Goal: Task Accomplishment & Management: Use online tool/utility

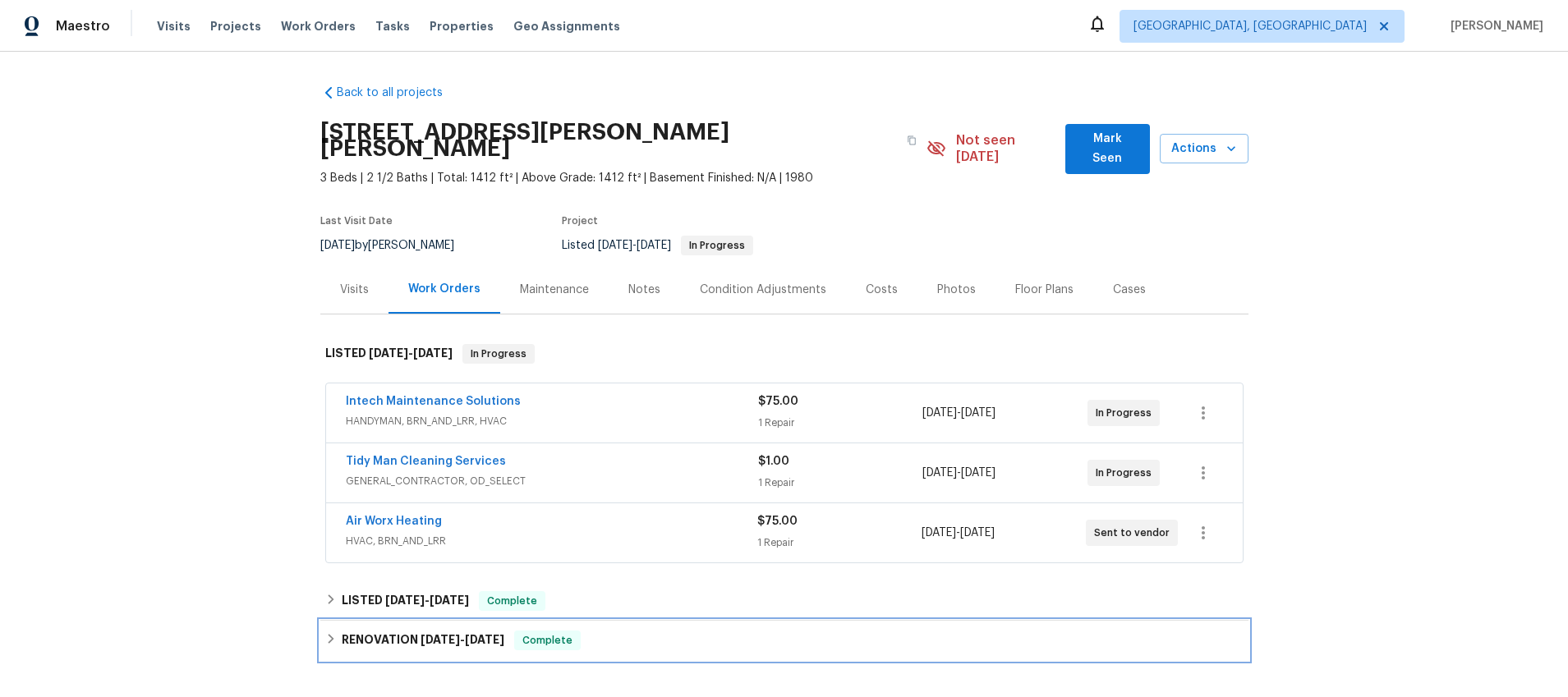
click at [337, 631] on div "RENOVATION [DATE] - [DATE] Complete" at bounding box center [784, 640] width 918 height 20
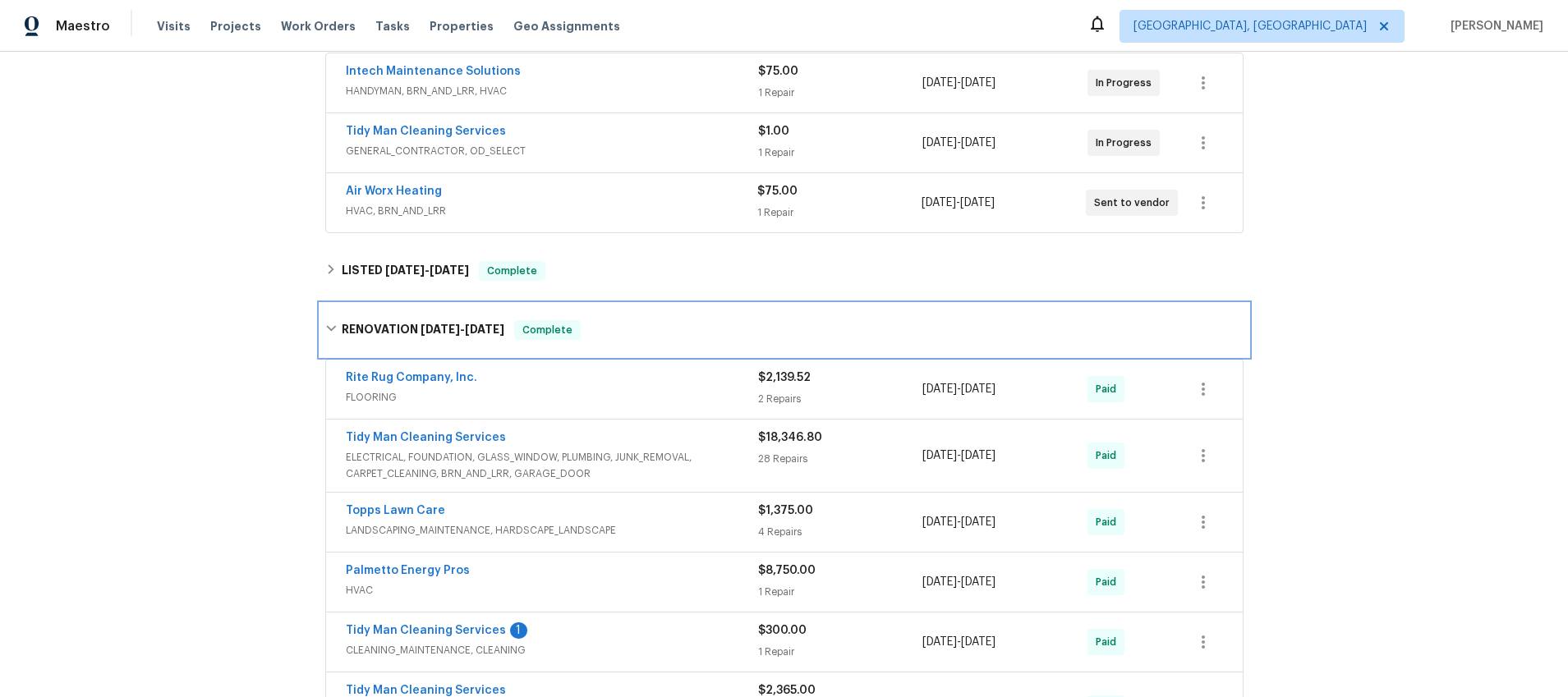
scroll to position [500, 0]
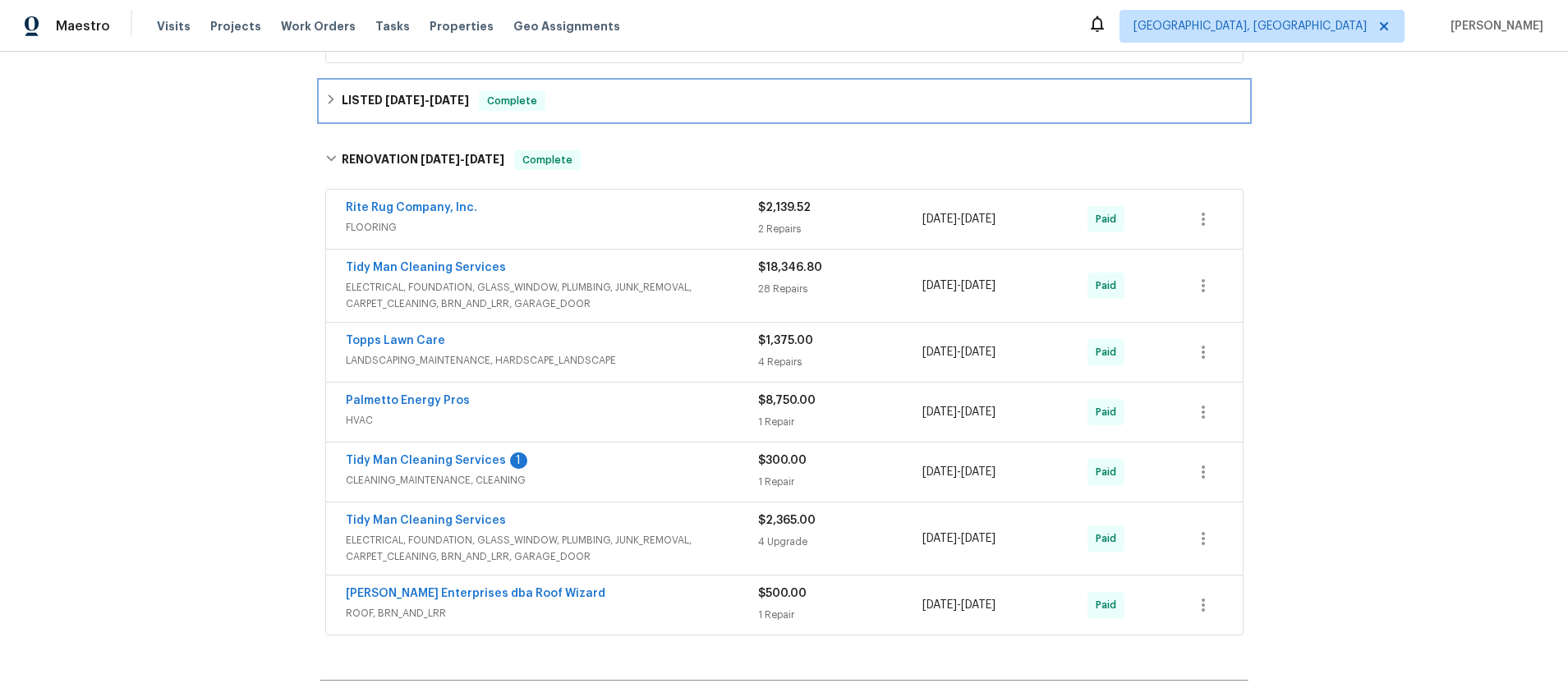
click at [334, 91] on div "LISTED [DATE] - [DATE] Complete" at bounding box center [784, 101] width 918 height 20
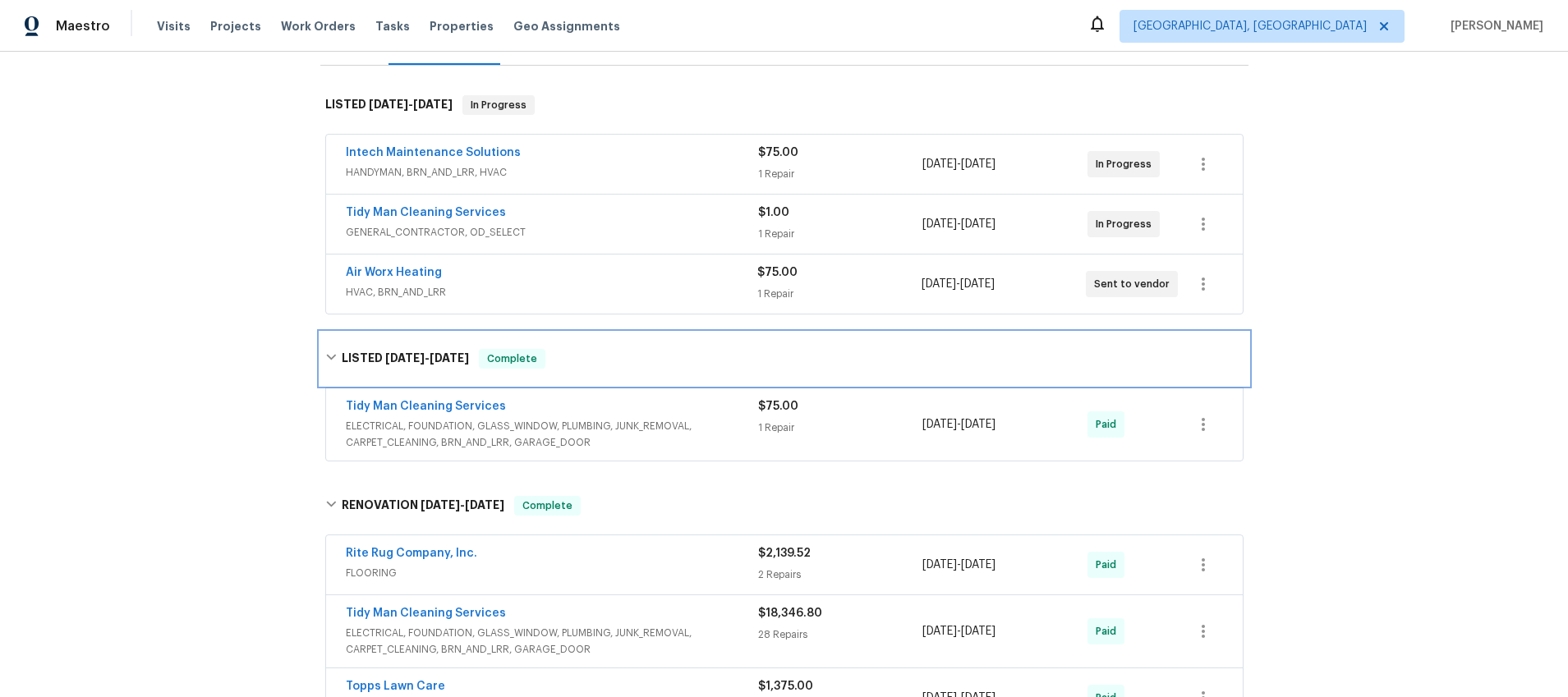
scroll to position [138, 0]
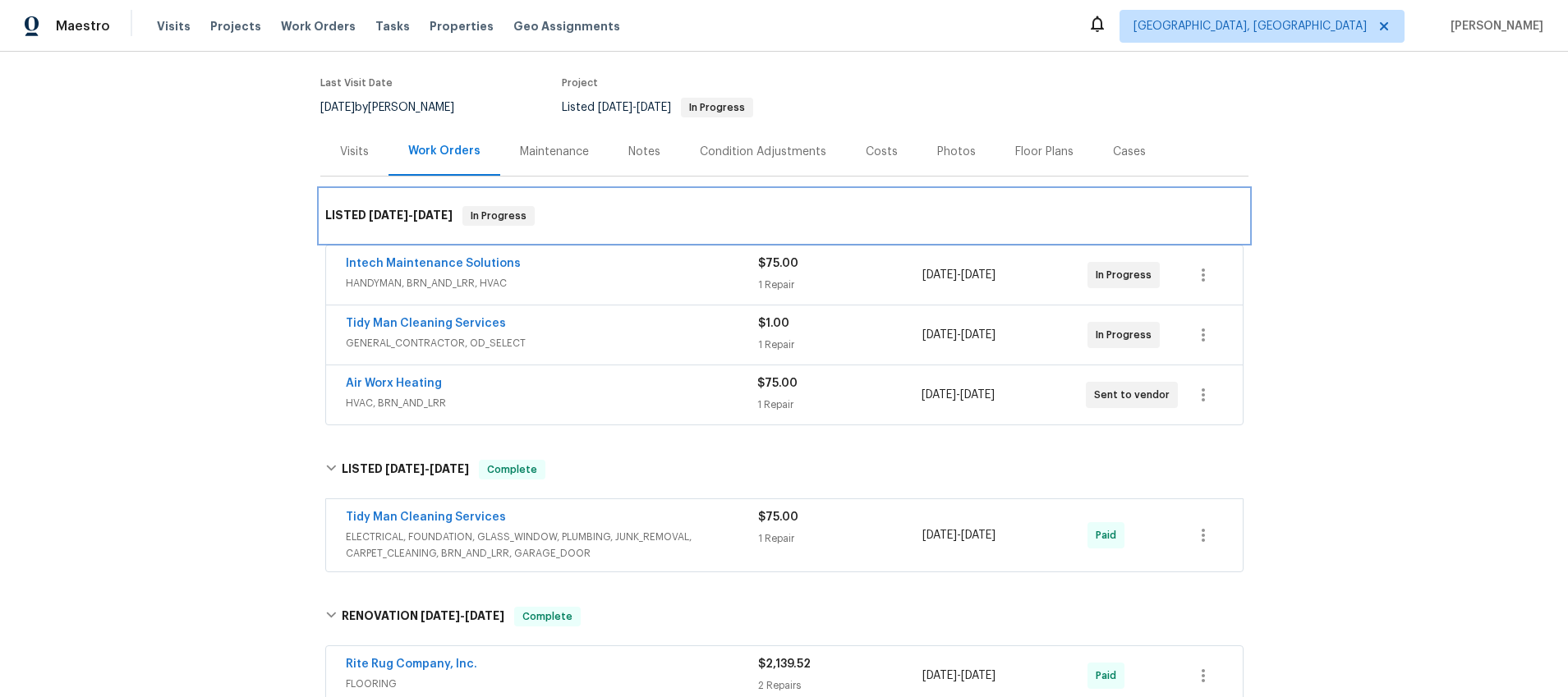
click at [351, 206] on h6 "LISTED [DATE] - [DATE]" at bounding box center [389, 215] width 128 height 20
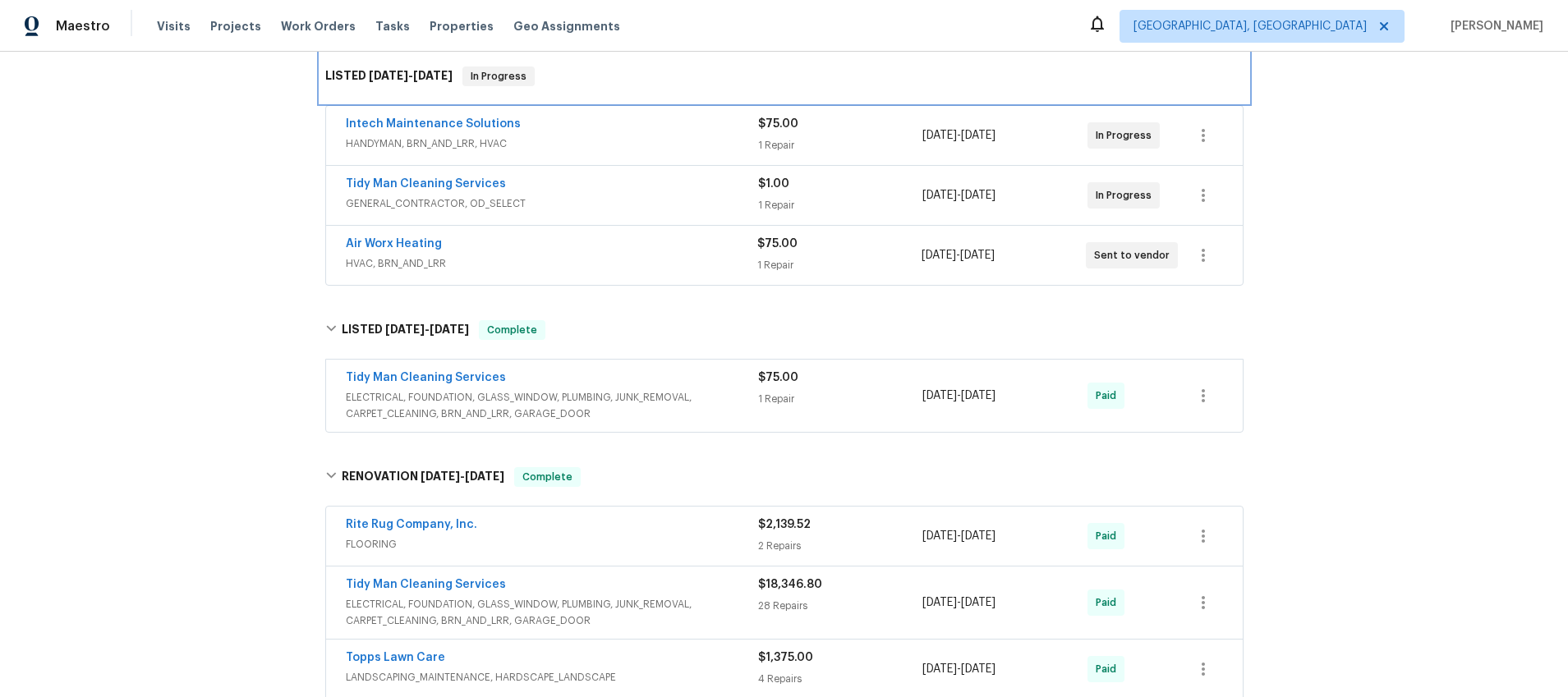
scroll to position [317, 0]
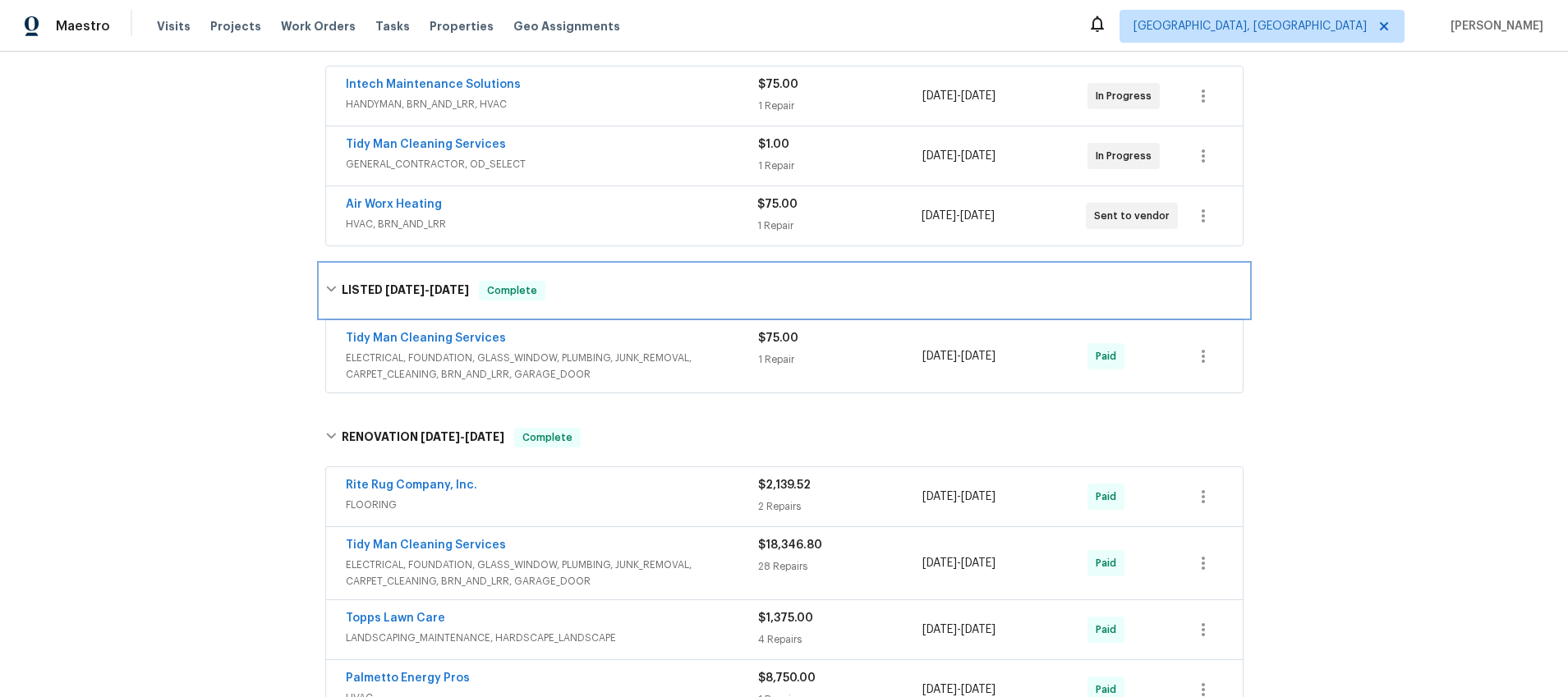
click at [333, 287] on icon at bounding box center [330, 289] width 9 height 6
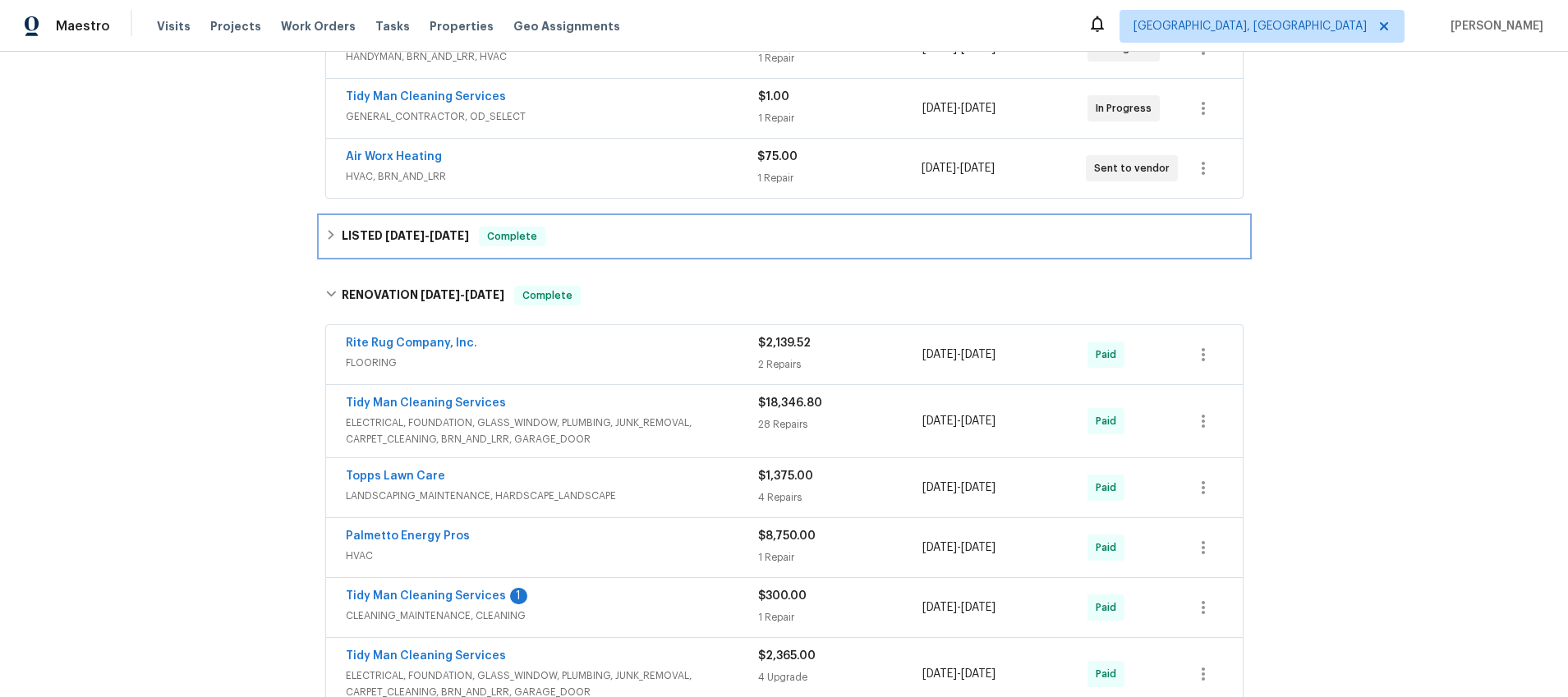
scroll to position [366, 0]
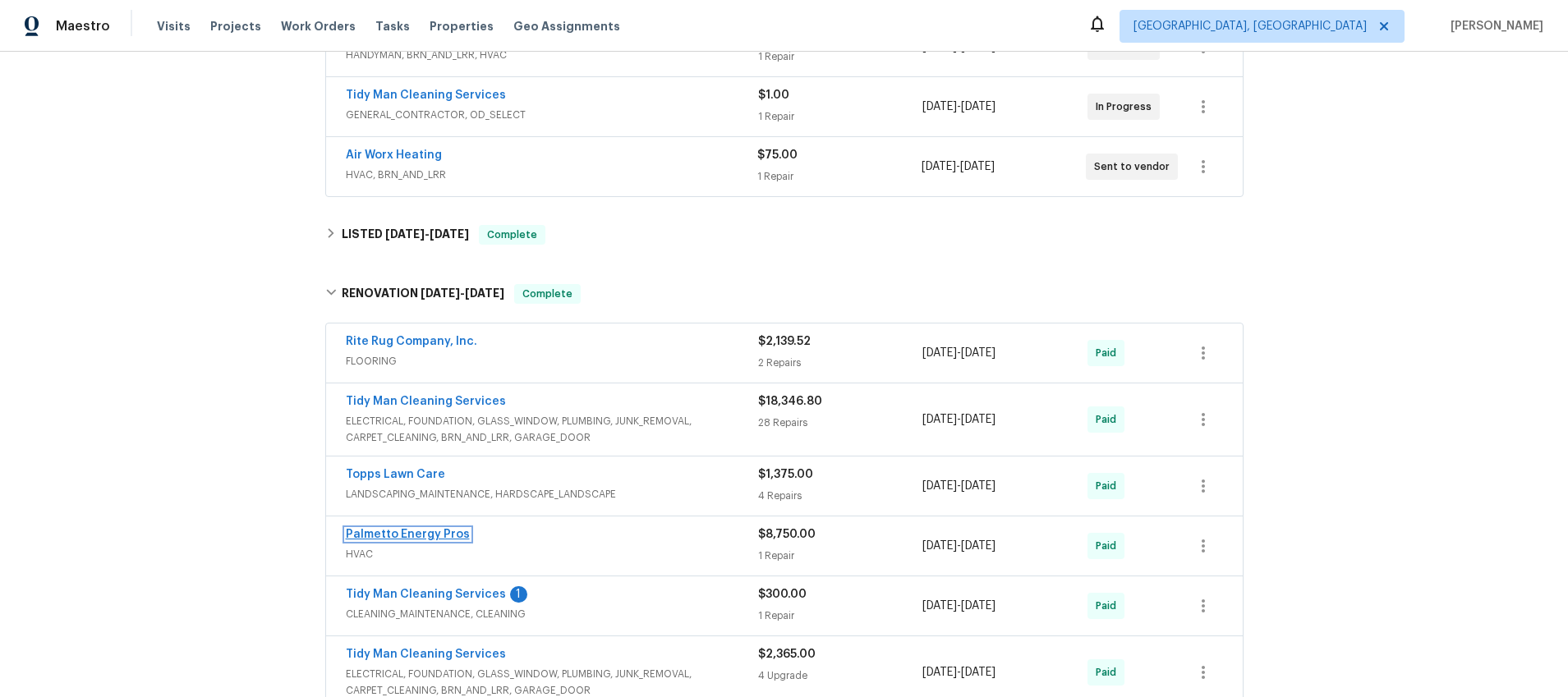
click at [368, 529] on link "Palmetto Energy Pros" at bounding box center [408, 534] width 124 height 11
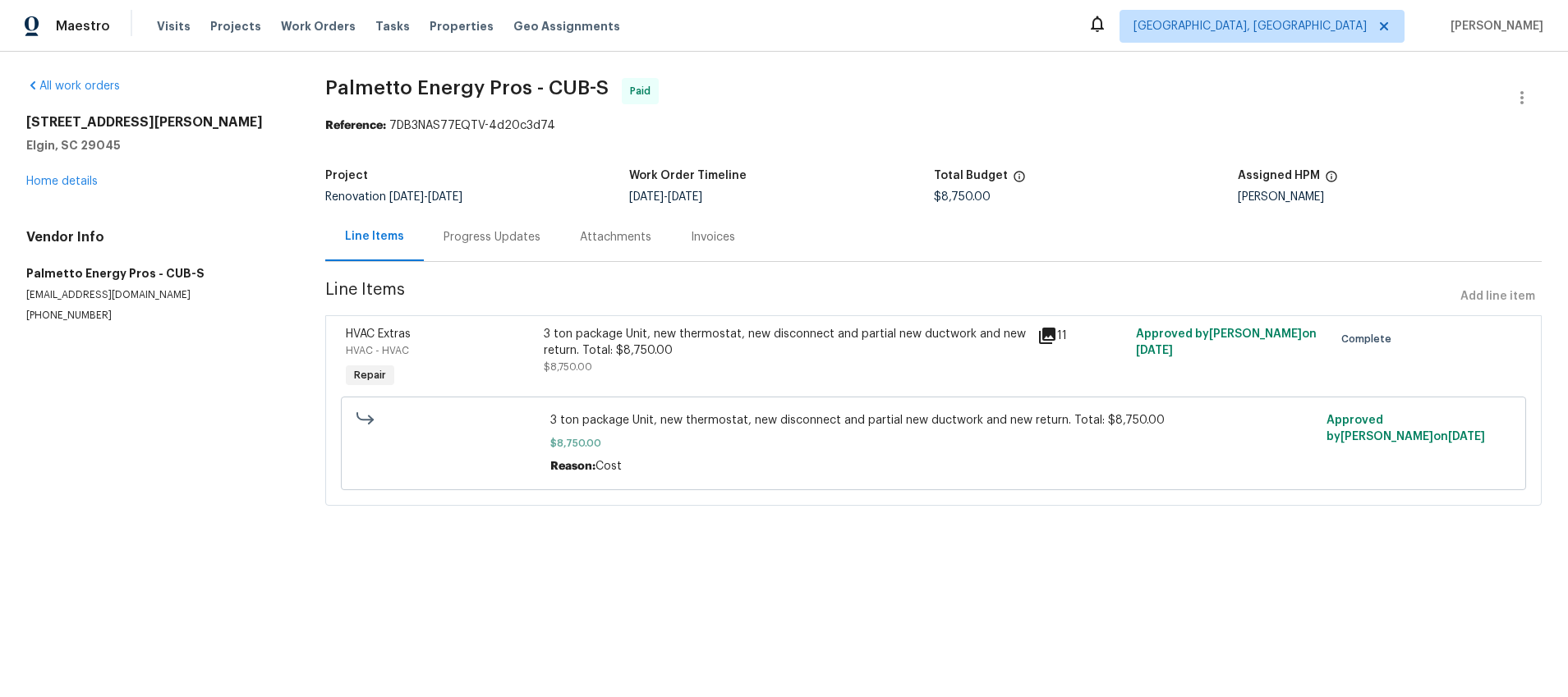
click at [1050, 337] on icon at bounding box center [1046, 335] width 20 height 20
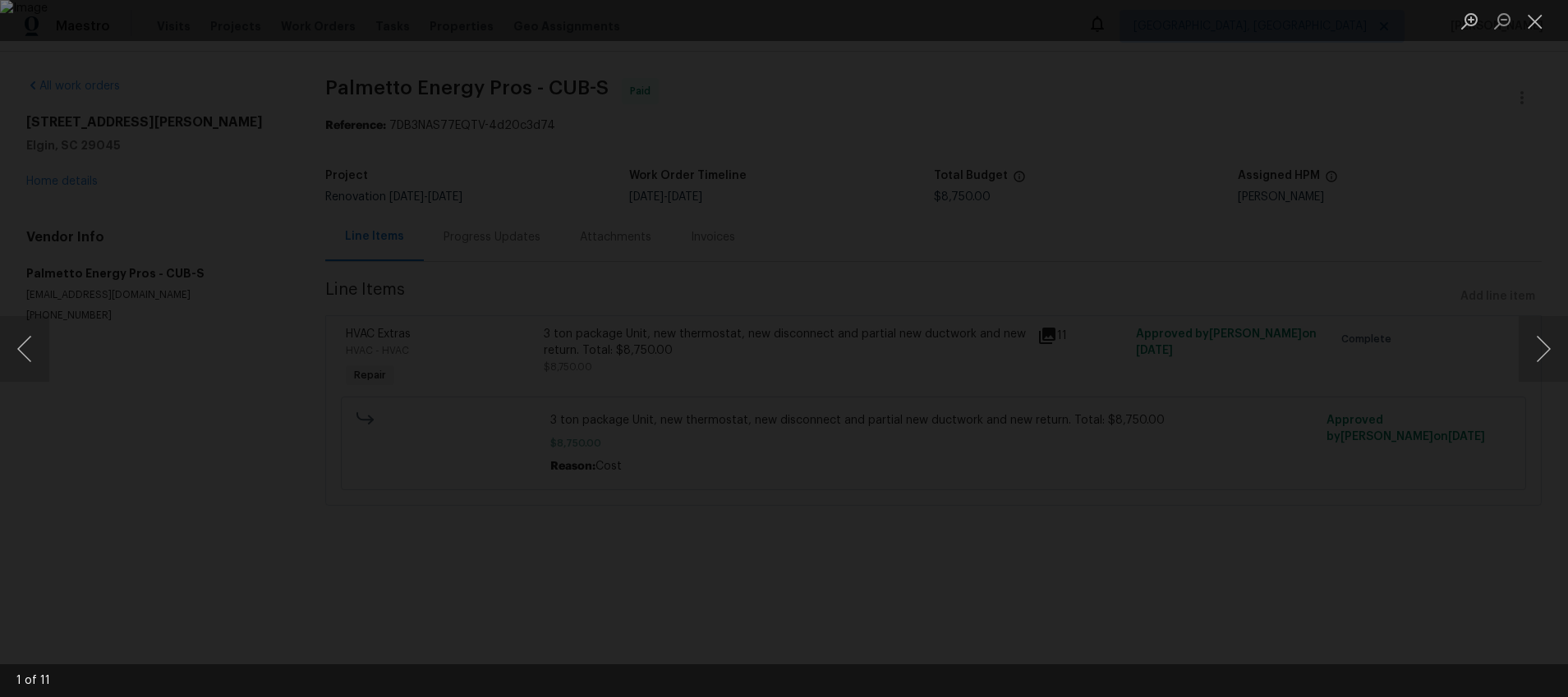
click at [1158, 227] on div "Lightbox" at bounding box center [784, 348] width 1568 height 697
